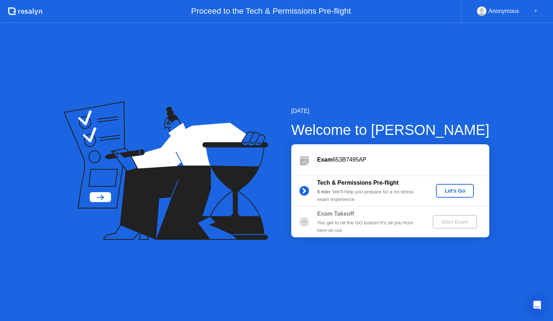
click at [304, 189] on icon at bounding box center [304, 191] width 2 height 4
click at [460, 193] on div "Let's Go" at bounding box center [455, 191] width 32 height 6
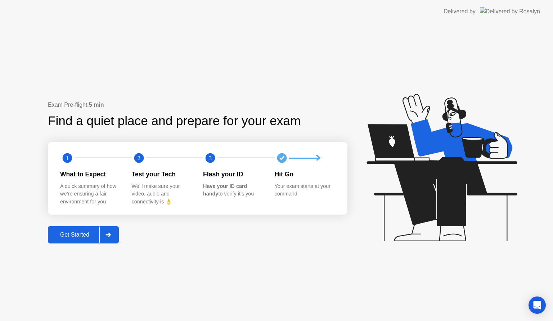
click at [86, 234] on div "Get Started" at bounding box center [74, 234] width 49 height 6
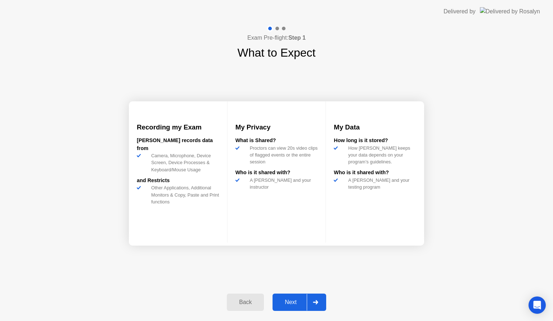
click at [291, 302] on div "Next" at bounding box center [291, 302] width 32 height 6
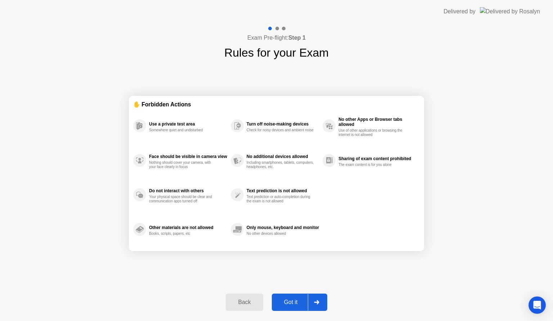
click at [295, 303] on div "Got it" at bounding box center [291, 302] width 34 height 6
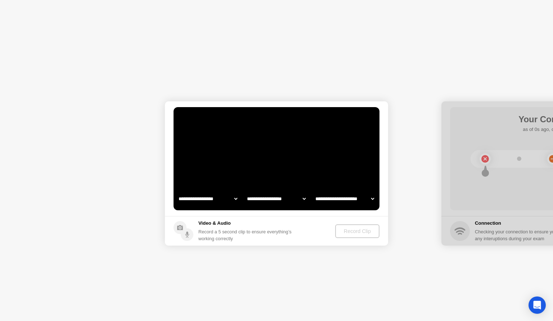
select select "**********"
select select "*******"
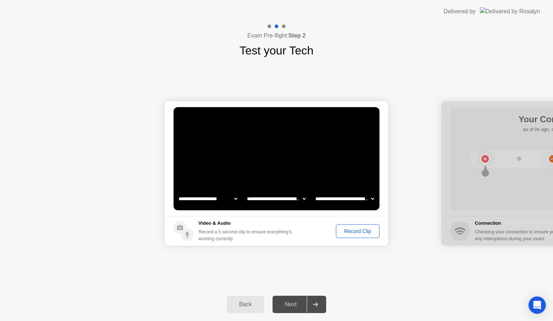
click at [289, 304] on div "Next" at bounding box center [291, 304] width 32 height 6
click at [316, 301] on div at bounding box center [315, 304] width 17 height 17
click at [354, 233] on div "Record Clip" at bounding box center [358, 231] width 39 height 6
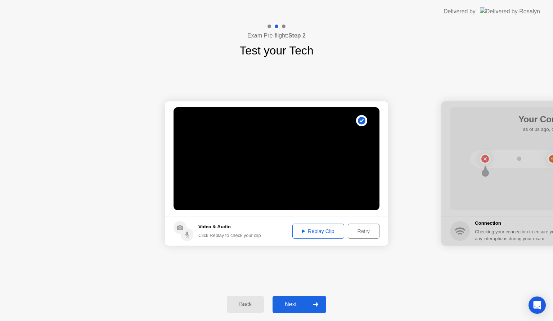
click at [318, 233] on div "Replay Clip" at bounding box center [318, 231] width 47 height 6
click at [294, 305] on div "Next" at bounding box center [291, 304] width 32 height 6
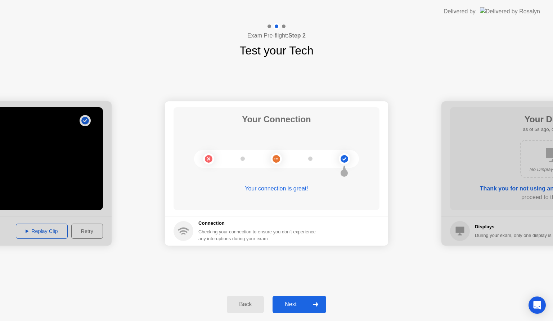
click at [296, 304] on div "Next" at bounding box center [291, 304] width 32 height 6
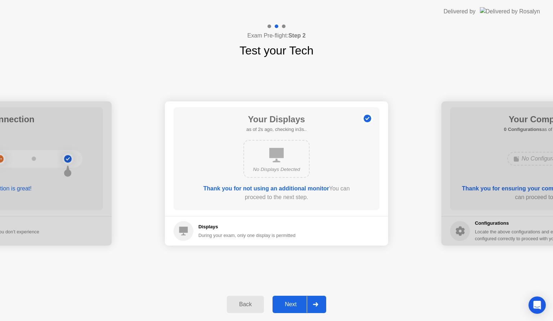
click at [296, 304] on div "Next" at bounding box center [291, 304] width 32 height 6
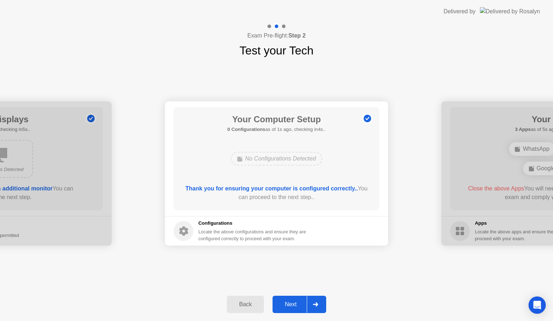
click at [296, 304] on div "Next" at bounding box center [291, 304] width 32 height 6
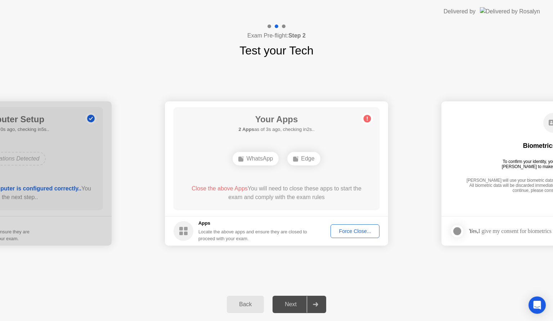
click at [376, 279] on div "**********" at bounding box center [276, 173] width 553 height 228
click at [256, 160] on div "WhatsApp" at bounding box center [256, 159] width 46 height 14
click at [281, 157] on div "WhatsApp" at bounding box center [277, 159] width 46 height 14
click at [454, 47] on div "Exam Pre-flight: Step 2 Test your Tech" at bounding box center [276, 41] width 553 height 36
click at [357, 234] on div "Force Close..." at bounding box center [355, 231] width 44 height 6
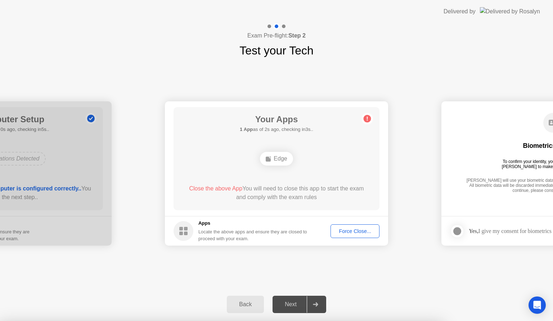
click at [344, 228] on div "Force Close..." at bounding box center [355, 231] width 44 height 6
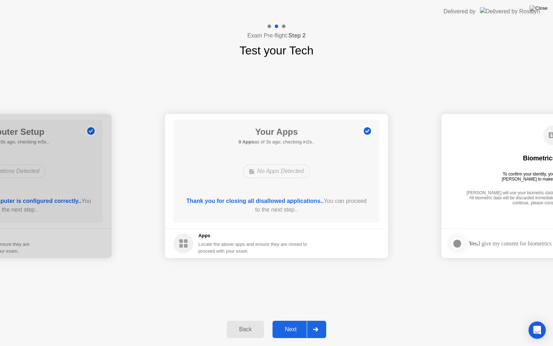
click at [292, 320] on div "Next" at bounding box center [291, 329] width 32 height 6
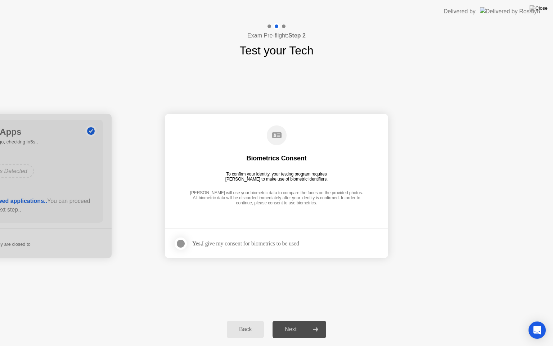
click at [179, 242] on div at bounding box center [180, 243] width 9 height 9
click at [290, 320] on div "Next" at bounding box center [291, 329] width 32 height 6
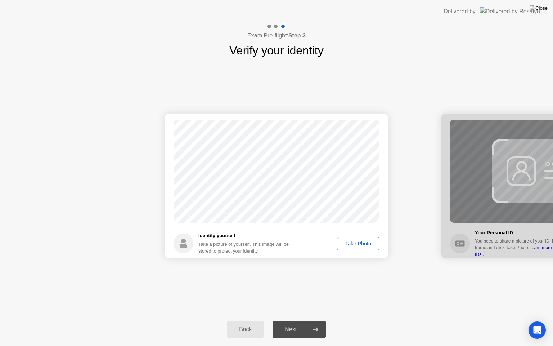
click at [353, 242] on div "Take Photo" at bounding box center [358, 244] width 37 height 6
click at [361, 238] on button "Retake" at bounding box center [362, 244] width 33 height 14
click at [355, 242] on div "Take Photo" at bounding box center [358, 244] width 37 height 6
click at [292, 320] on div "Next" at bounding box center [291, 329] width 32 height 6
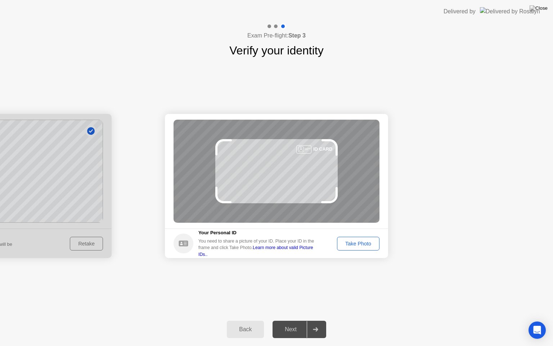
click at [367, 246] on div "Take Photo" at bounding box center [358, 244] width 37 height 6
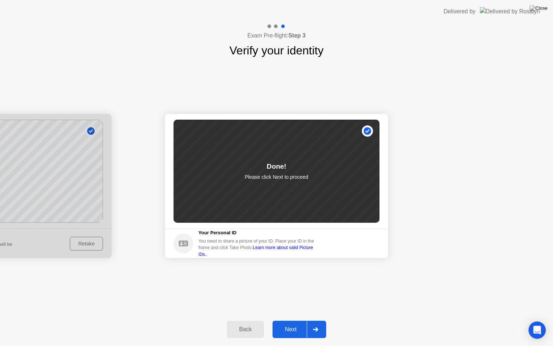
click at [296, 320] on div "Next" at bounding box center [291, 329] width 32 height 6
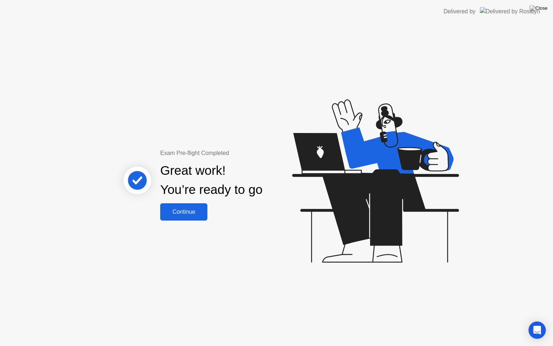
click at [189, 213] on div "Continue" at bounding box center [183, 212] width 43 height 6
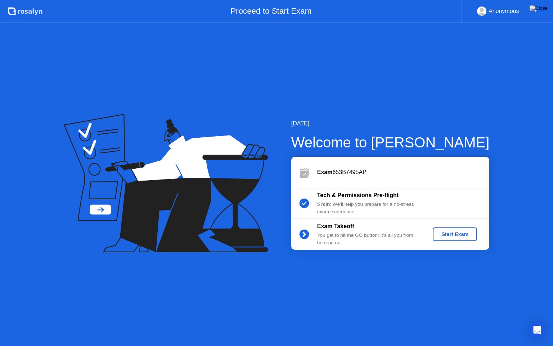
click at [457, 234] on div "Start Exam" at bounding box center [455, 234] width 39 height 6
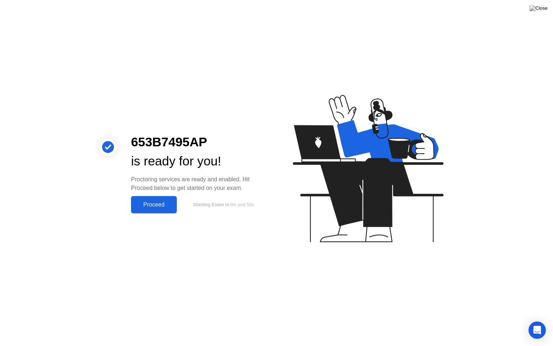
click at [157, 205] on div "Proceed" at bounding box center [153, 204] width 41 height 6
